Goal: Check status: Check status

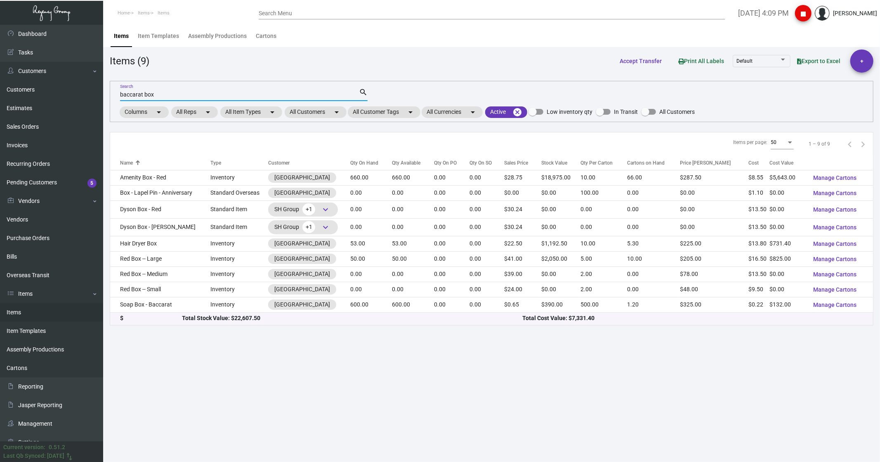
scroll to position [10, 0]
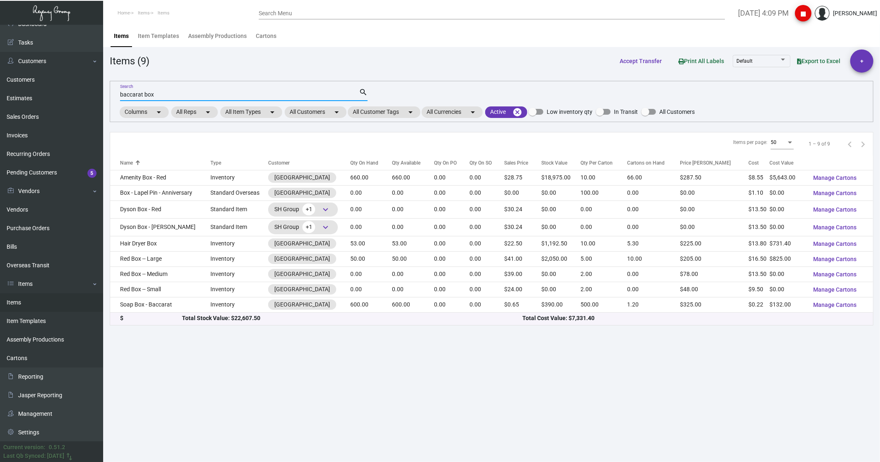
click at [151, 102] on mat-form-field "baccarat box Search search" at bounding box center [244, 94] width 248 height 26
click at [154, 97] on input "baccarat box" at bounding box center [239, 95] width 239 height 7
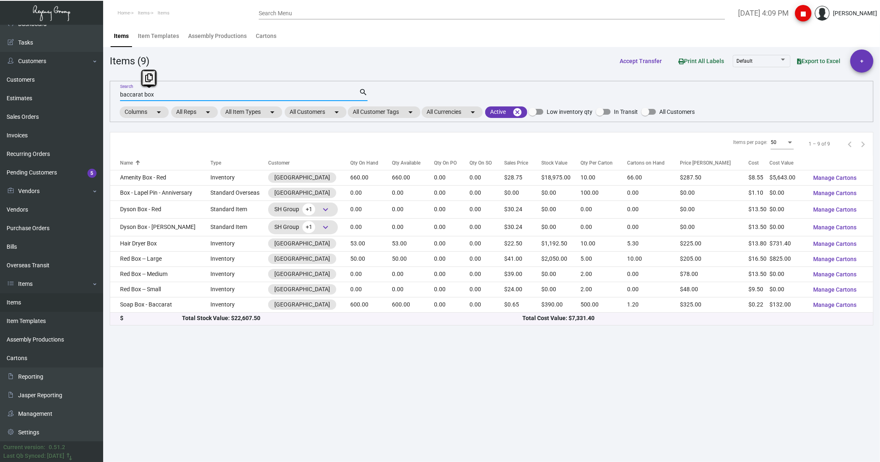
click at [154, 97] on input "baccarat box" at bounding box center [239, 95] width 239 height 7
type input "token"
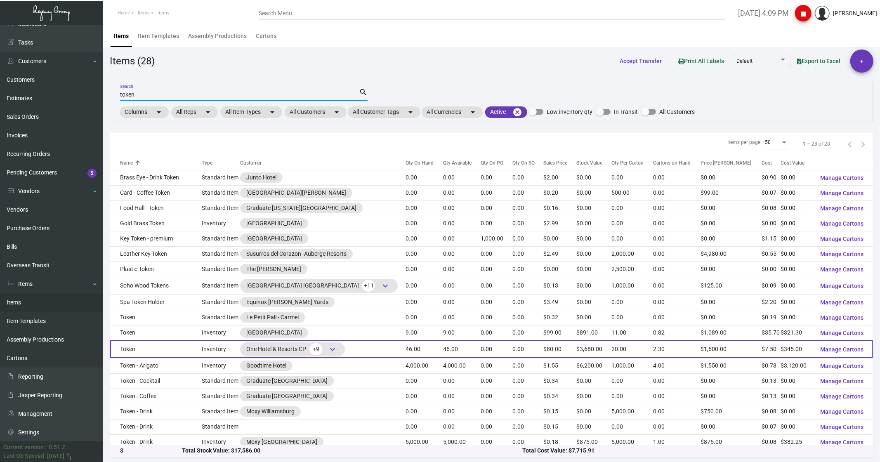
click at [161, 353] on td "Token" at bounding box center [156, 350] width 92 height 18
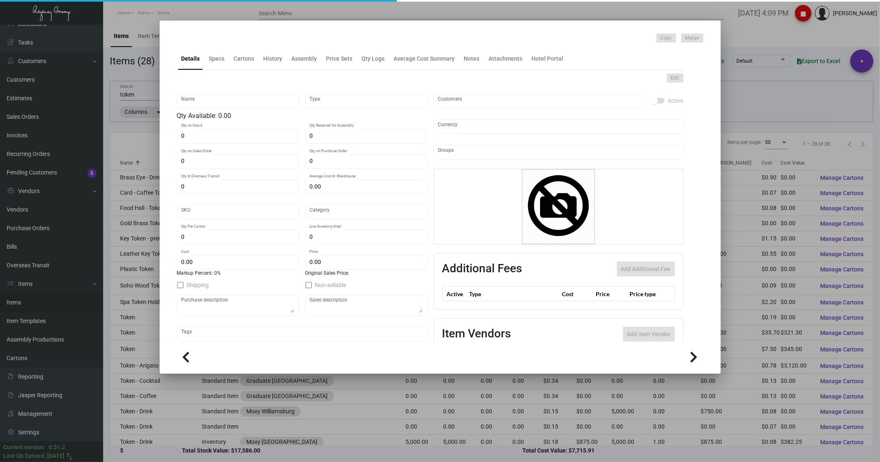
type input "Token"
type input "Inventory"
type input "46"
type input "$ 18.75"
type input "1HTK"
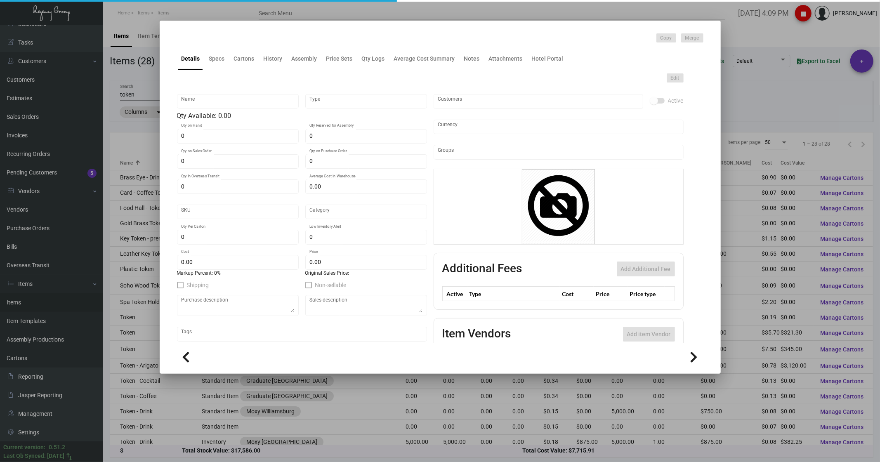
type input "Inventory"
type input "20"
type input "$ 7.50"
type input "$ 80.00"
checkbox input "true"
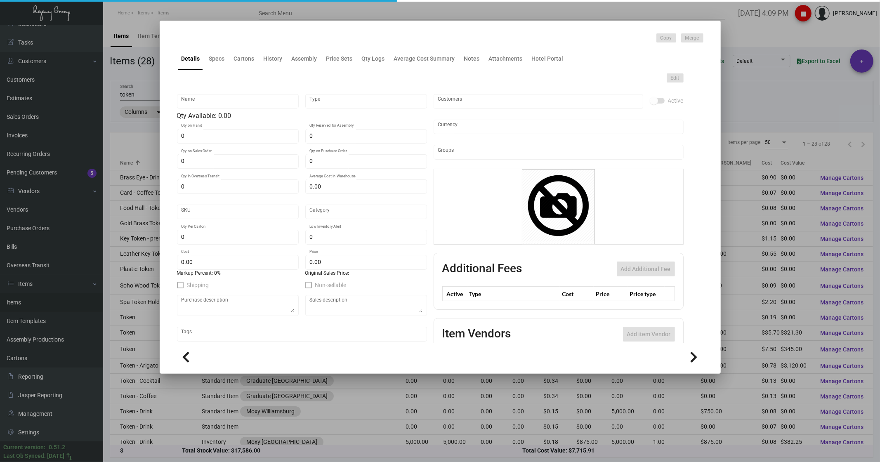
type input "United States Dollar $"
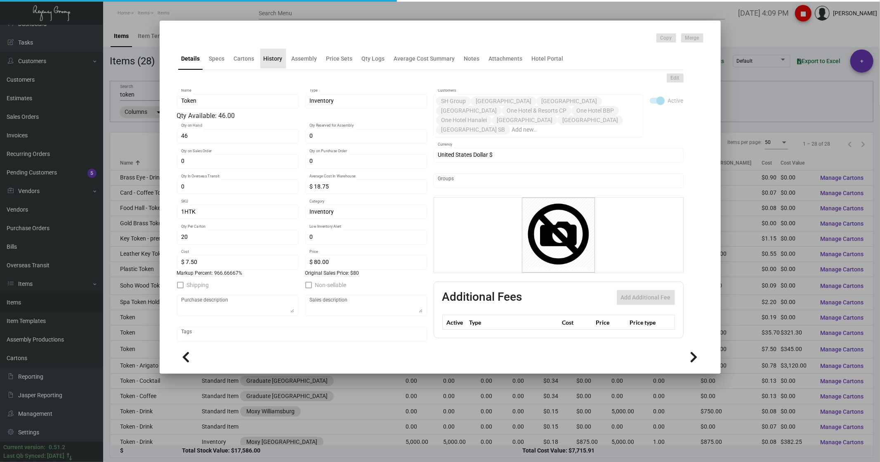
click at [277, 62] on div "History" at bounding box center [273, 58] width 19 height 9
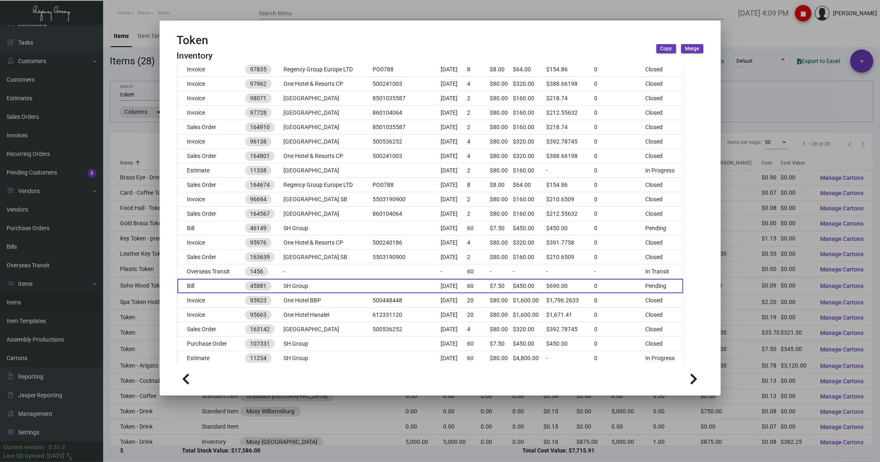
scroll to position [192, 0]
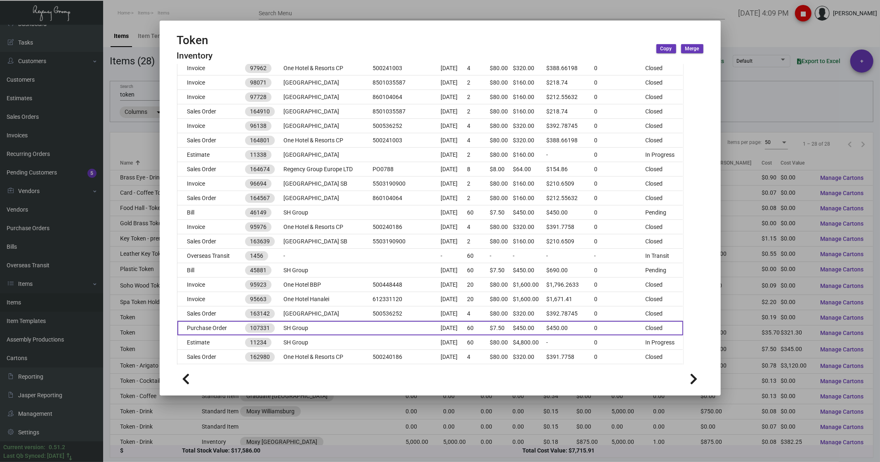
click at [213, 326] on td "Purchase Order" at bounding box center [211, 328] width 68 height 14
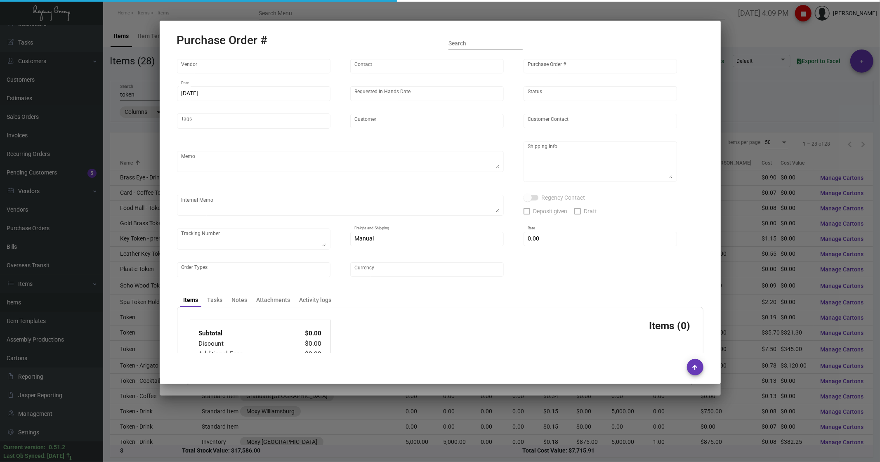
type input "CHENGDU MIND IOT TECHNOLOGY"
type input "[PERSON_NAME]"
type input "107331"
type input "[DATE]"
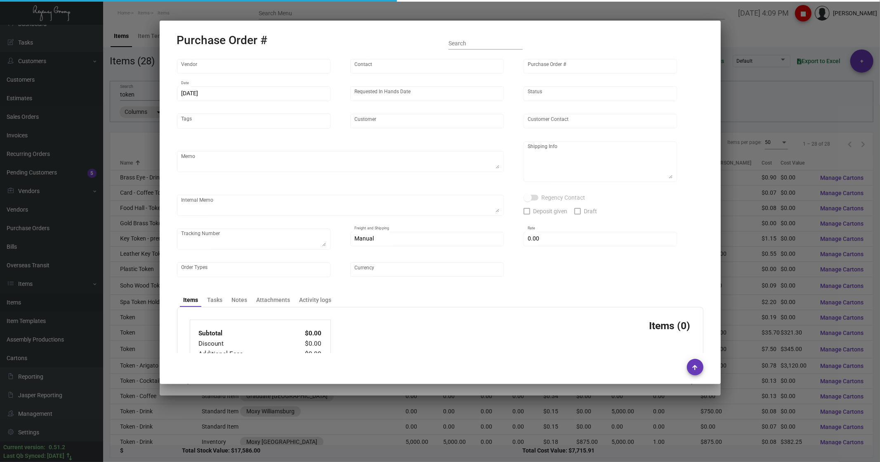
type input "SH Group"
type textarea "Air to [GEOGRAPHIC_DATA]"
type textarea "Regency Group NJ - [PERSON_NAME] [STREET_ADDRESS]"
type textarea "received in LA - 9/27, shipped to [GEOGRAPHIC_DATA]: 1Z1AY2760397356213, 1Z1AY2…"
checkbox input "true"
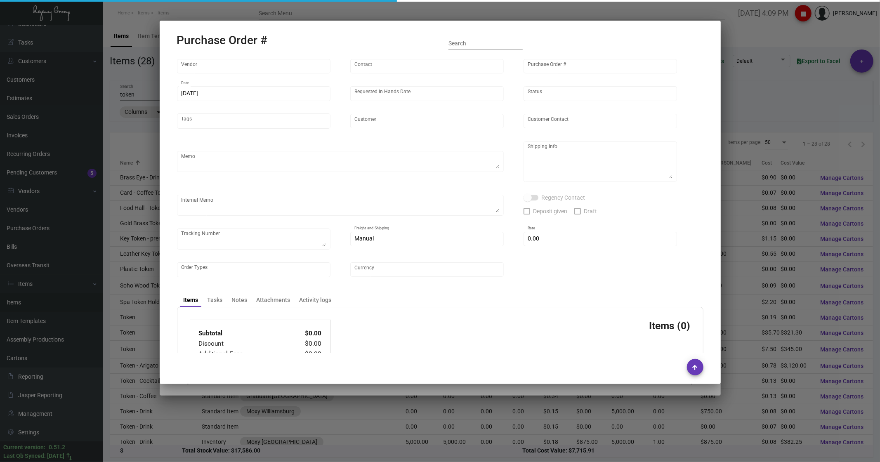
type input "$ 0.00"
type input "United States Dollar $"
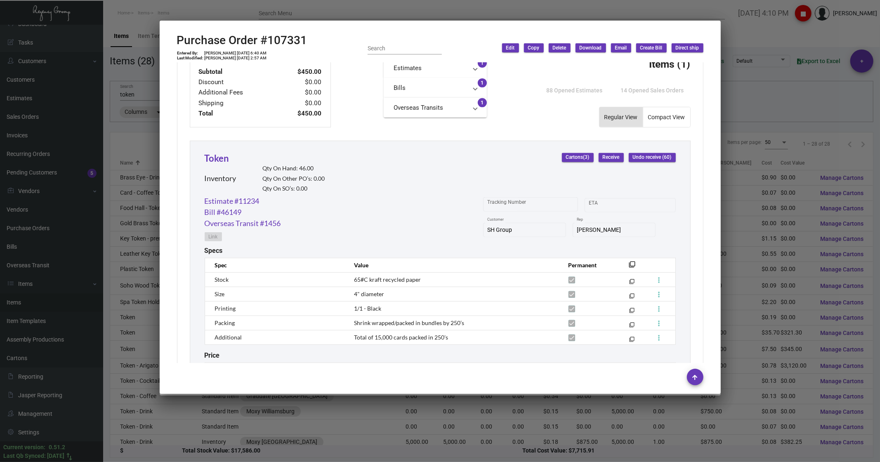
scroll to position [366, 0]
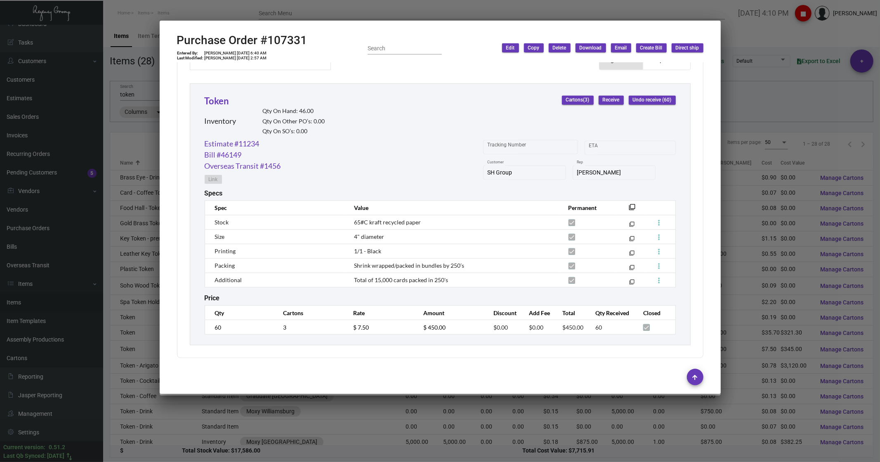
click at [272, 461] on div at bounding box center [440, 231] width 880 height 462
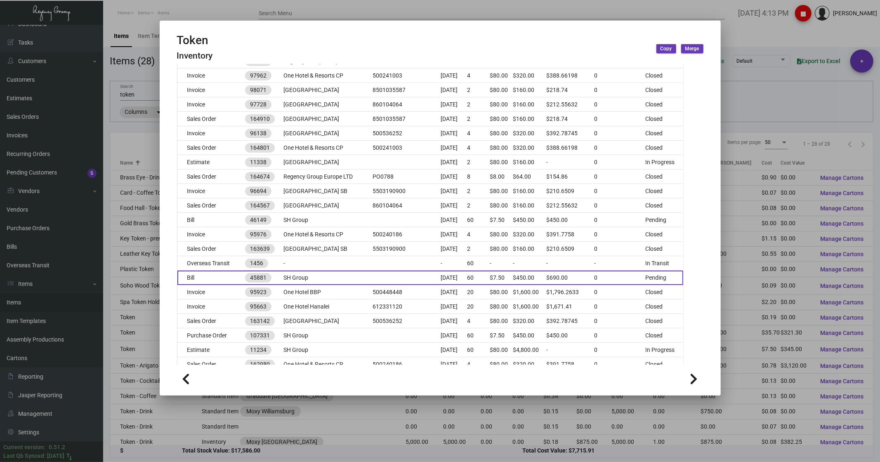
scroll to position [192, 0]
